Goal: Find specific page/section: Find specific page/section

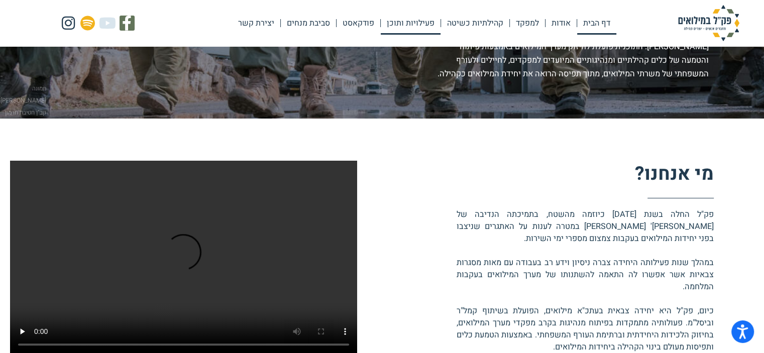
scroll to position [151, 0]
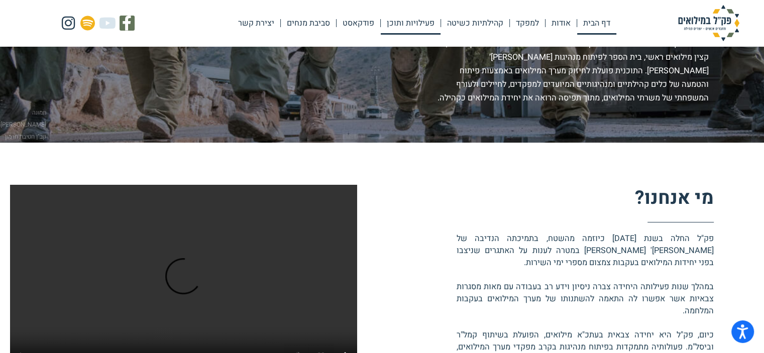
click at [410, 21] on link "פעילויות ותוכן" at bounding box center [411, 23] width 60 height 23
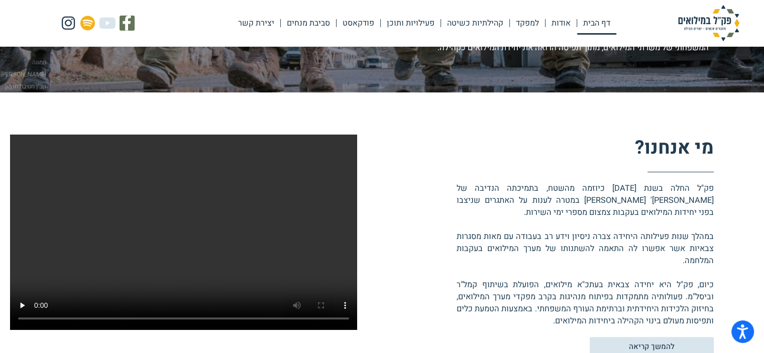
scroll to position [0, 0]
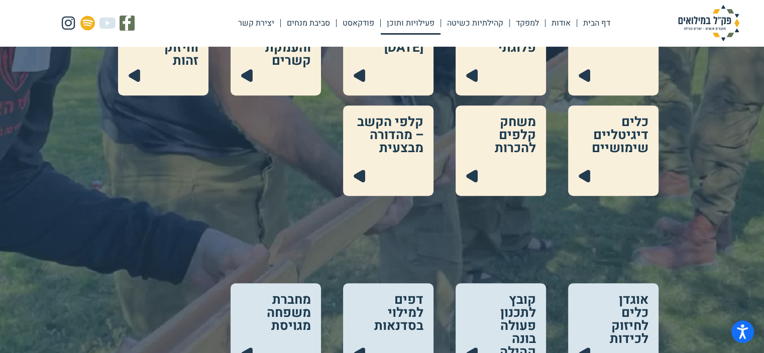
scroll to position [402, 0]
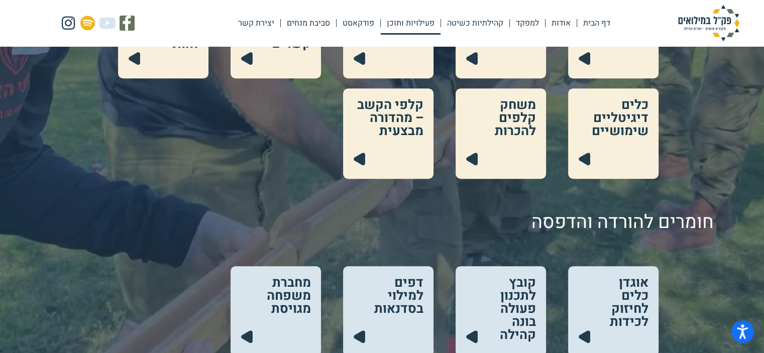
click at [508, 142] on link at bounding box center [500, 133] width 90 height 90
